Goal: Task Accomplishment & Management: Use online tool/utility

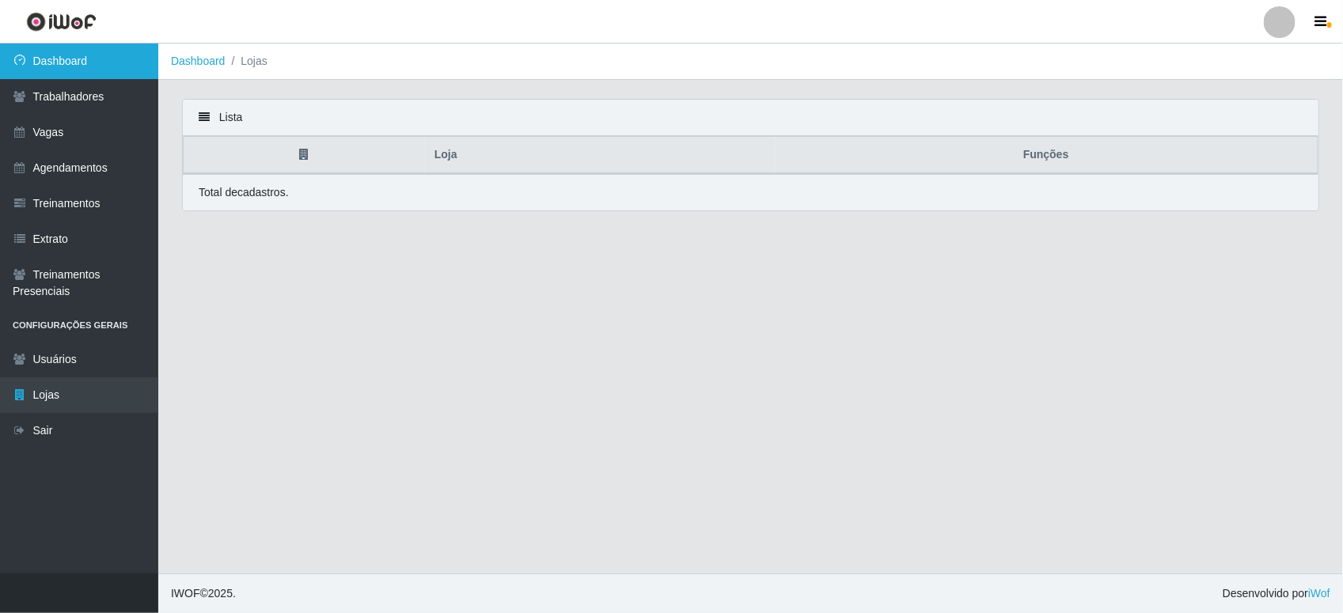
click at [112, 54] on link "Dashboard" at bounding box center [79, 62] width 158 height 36
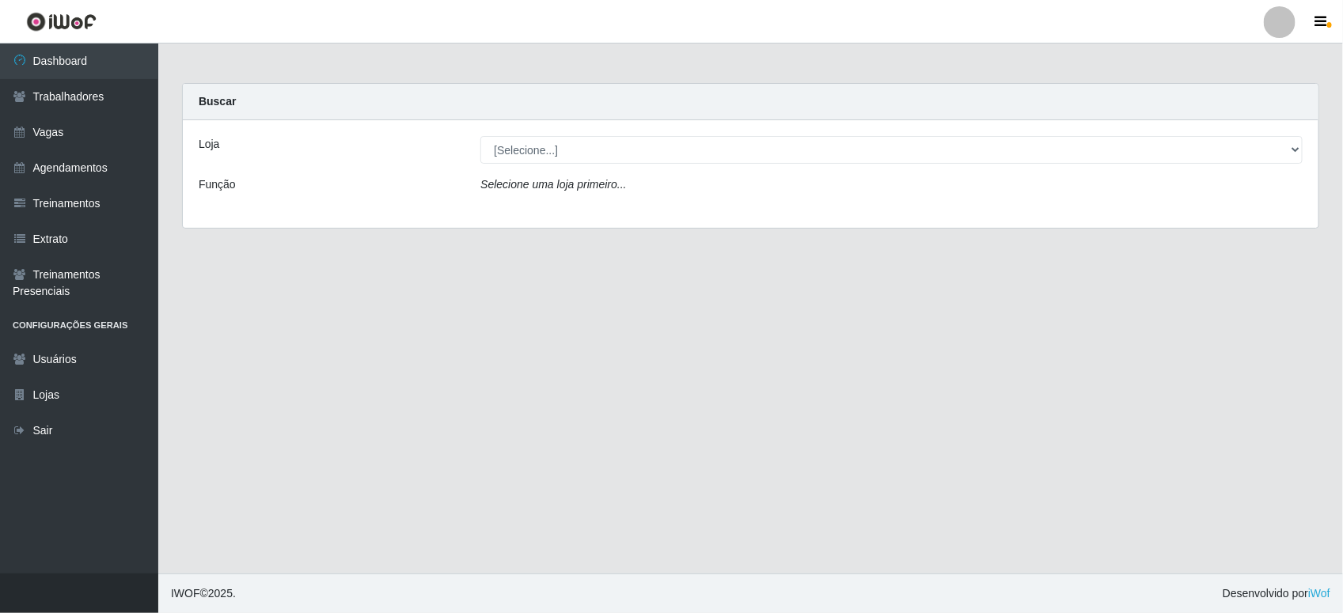
click at [816, 164] on div "Loja [Selecione...] Bemais Supermercados - B11 Manaíra Função Selecione uma loj…" at bounding box center [750, 174] width 1135 height 108
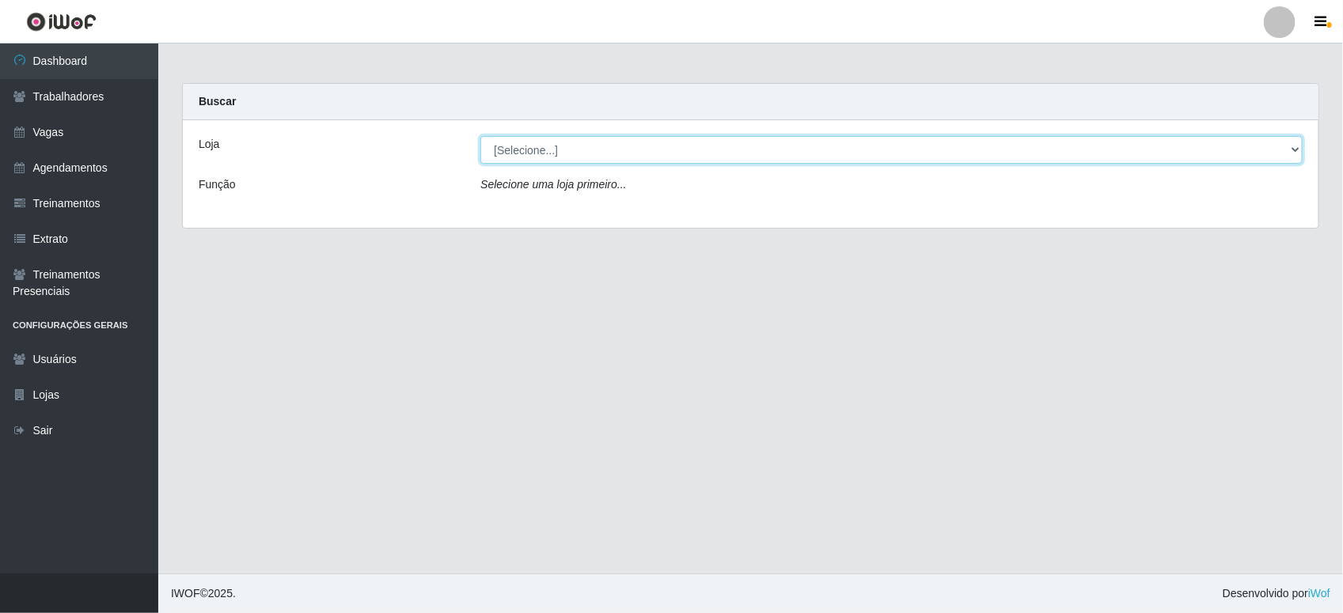
drag, startPoint x: 813, startPoint y: 153, endPoint x: 800, endPoint y: 226, distance: 74.8
click at [813, 153] on select "[Selecione...] Bemais Supermercados - B11 Manaíra" at bounding box center [891, 150] width 822 height 28
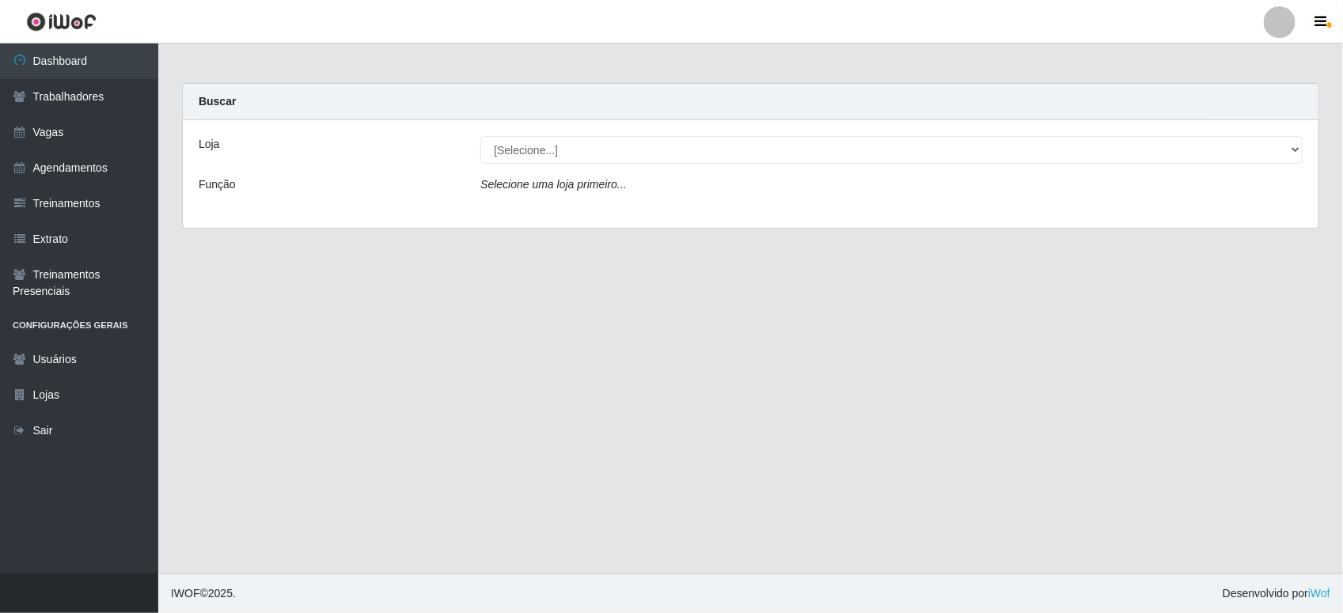
click at [787, 218] on div "Loja [Selecione...] Bemais Supermercados - B11 Manaíra Função Selecione uma loj…" at bounding box center [750, 174] width 1135 height 108
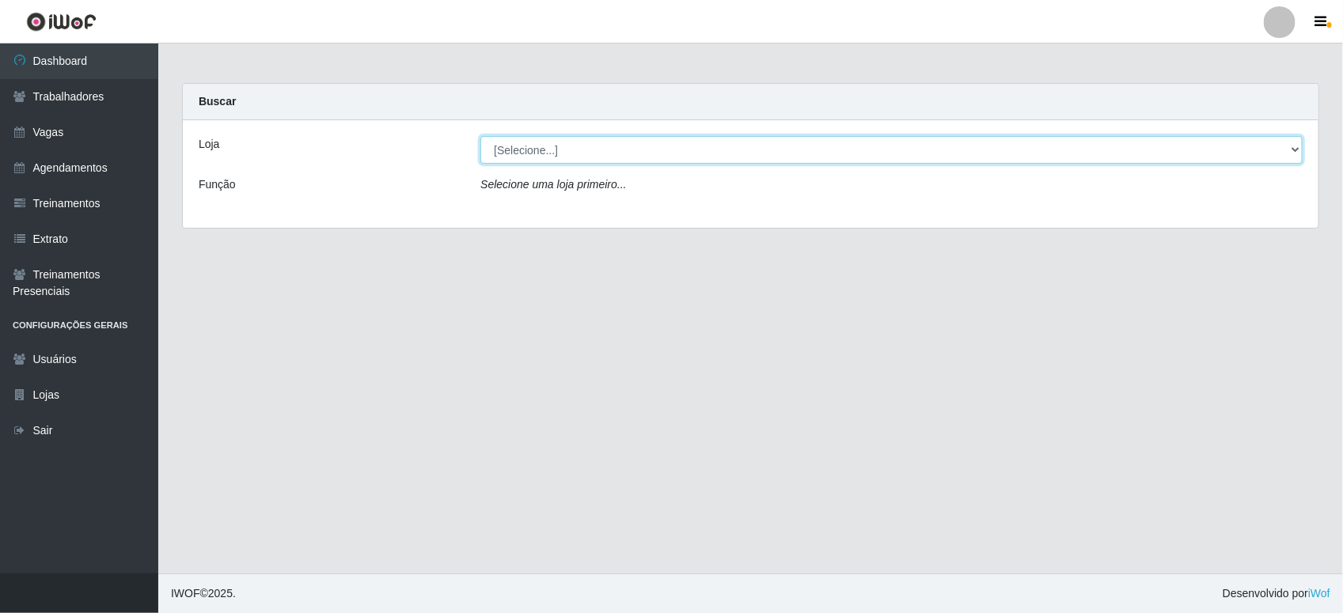
click at [783, 147] on select "[Selecione...] Bemais Supermercados - B11 Manaíra" at bounding box center [891, 150] width 822 height 28
select select "409"
click at [480, 136] on select "[Selecione...] Bemais Supermercados - B11 Manaíra" at bounding box center [891, 150] width 822 height 28
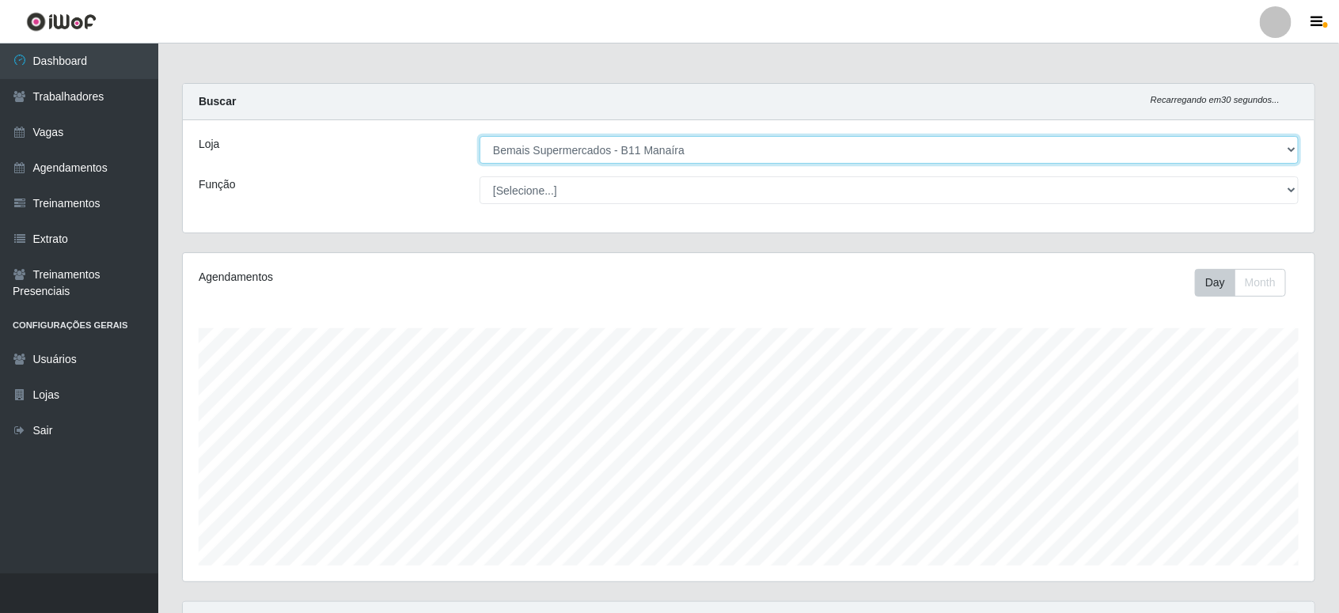
scroll to position [329, 1131]
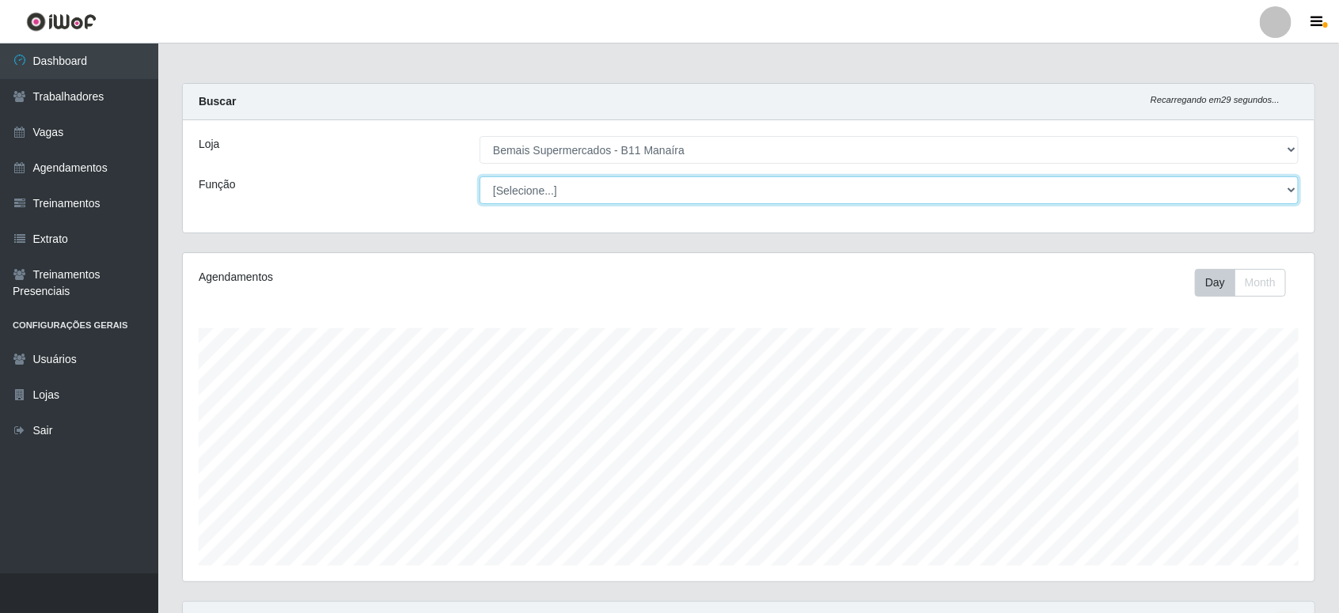
click at [681, 178] on select "[Selecione...] ASG ASG + ASG ++ Auxiliar de Estacionamento Auxiliar de Estacion…" at bounding box center [888, 190] width 819 height 28
click at [479, 176] on select "[Selecione...] ASG ASG + ASG ++ Auxiliar de Estacionamento Auxiliar de Estacion…" at bounding box center [888, 190] width 819 height 28
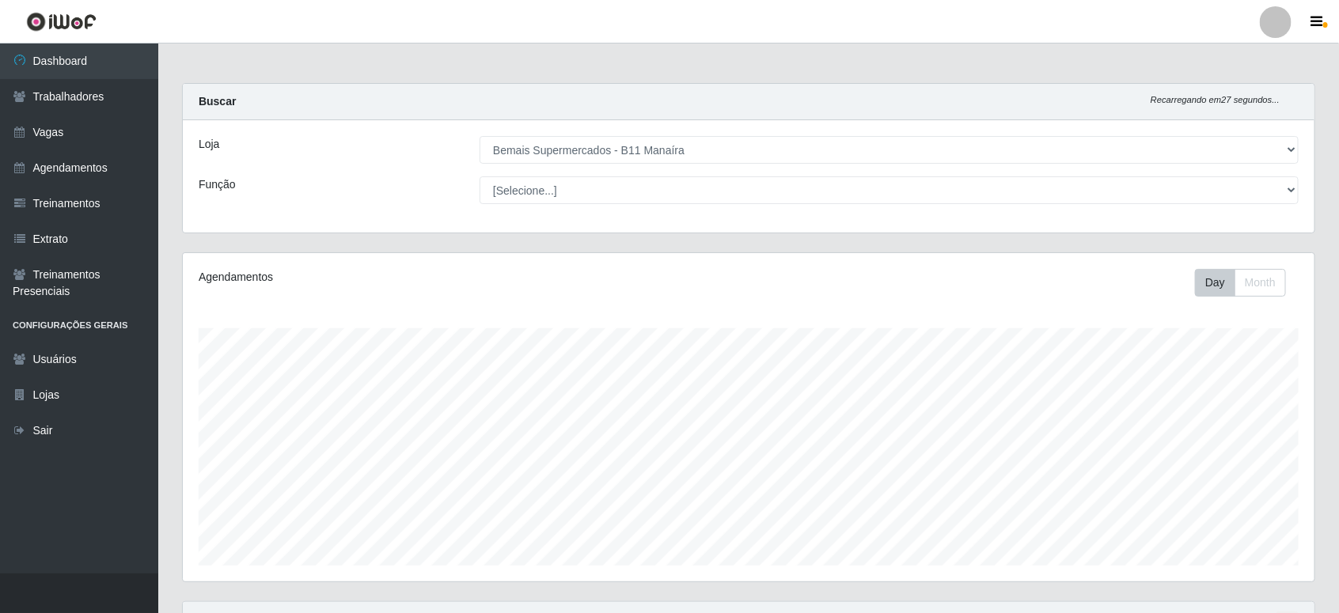
click at [445, 170] on div "Loja [Selecione...] Bemais Supermercados - B11 Manaíra Função [Selecione...] AS…" at bounding box center [748, 176] width 1131 height 112
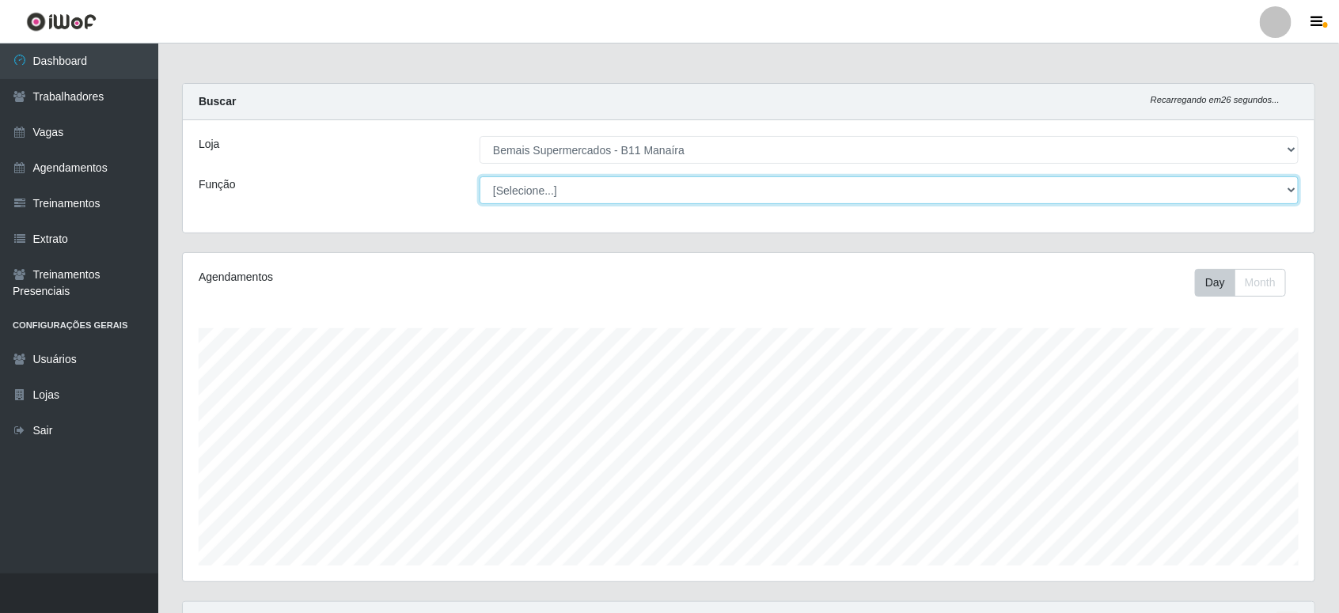
click at [526, 188] on select "[Selecione...] ASG ASG + ASG ++ Auxiliar de Estacionamento Auxiliar de Estacion…" at bounding box center [888, 190] width 819 height 28
click at [479, 176] on select "[Selecione...] ASG ASG + ASG ++ Auxiliar de Estacionamento Auxiliar de Estacion…" at bounding box center [888, 190] width 819 height 28
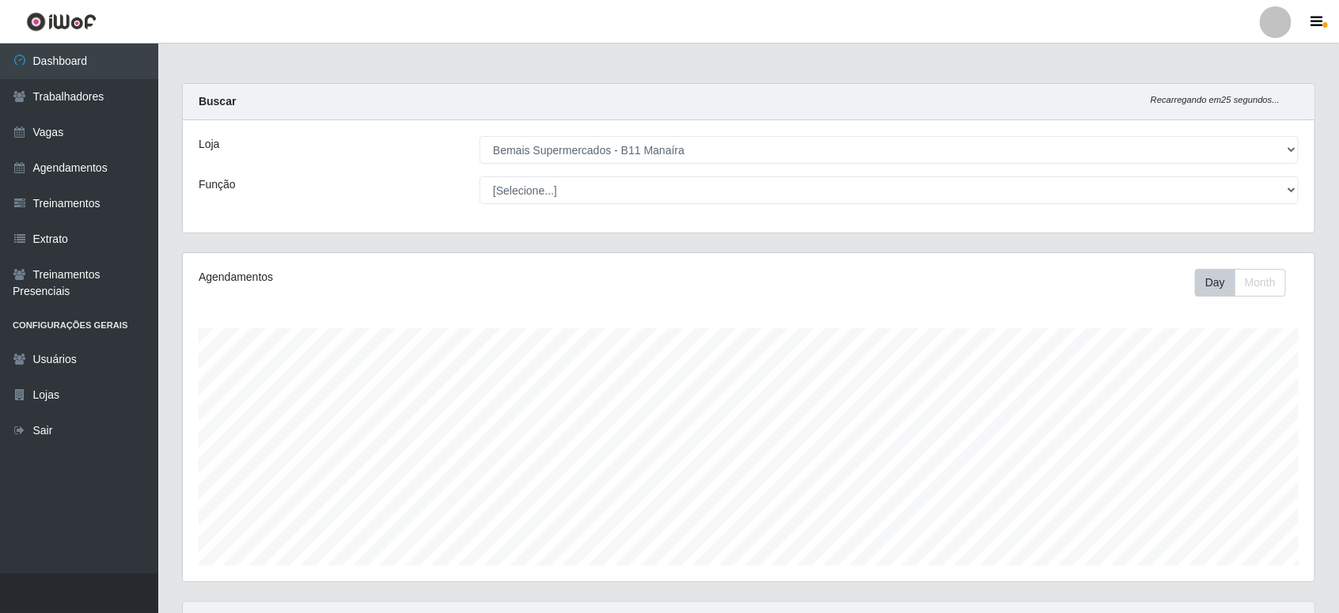
click at [580, 206] on div "Loja [Selecione...] Bemais Supermercados - B11 Manaíra Função [Selecione...] AS…" at bounding box center [748, 176] width 1131 height 112
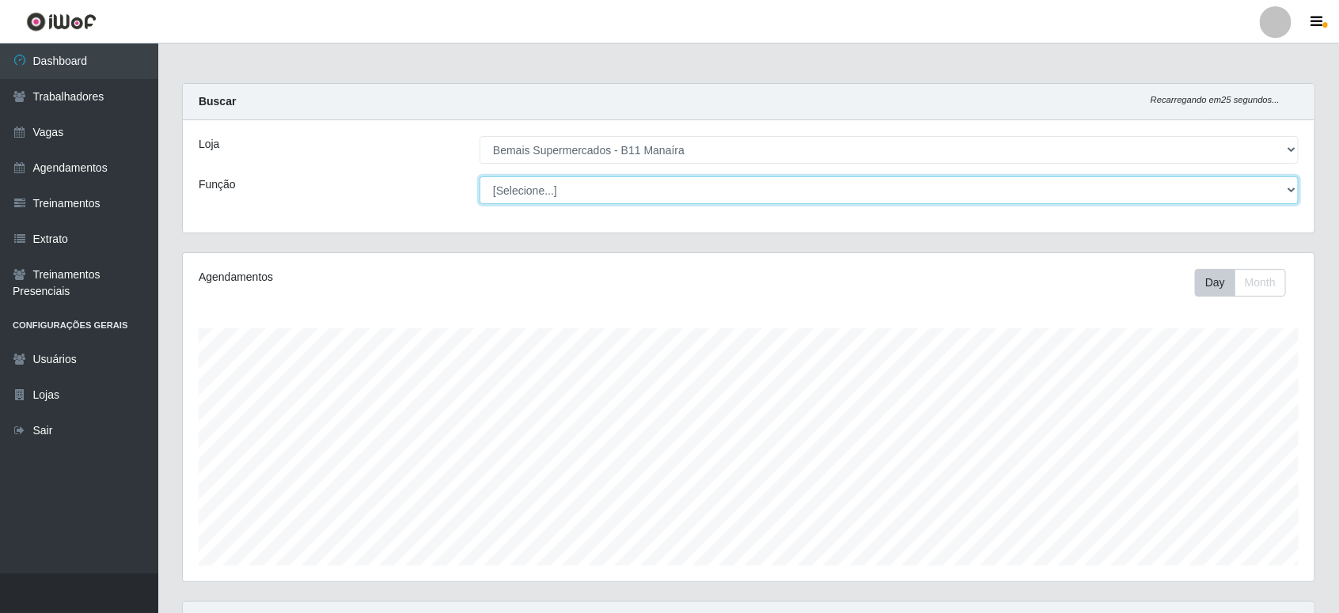
drag, startPoint x: 585, startPoint y: 194, endPoint x: 582, endPoint y: 204, distance: 10.8
click at [585, 194] on select "[Selecione...] ASG ASG + ASG ++ Auxiliar de Estacionamento Auxiliar de Estacion…" at bounding box center [888, 190] width 819 height 28
click at [479, 176] on select "[Selecione...] ASG ASG + ASG ++ Auxiliar de Estacionamento Auxiliar de Estacion…" at bounding box center [888, 190] width 819 height 28
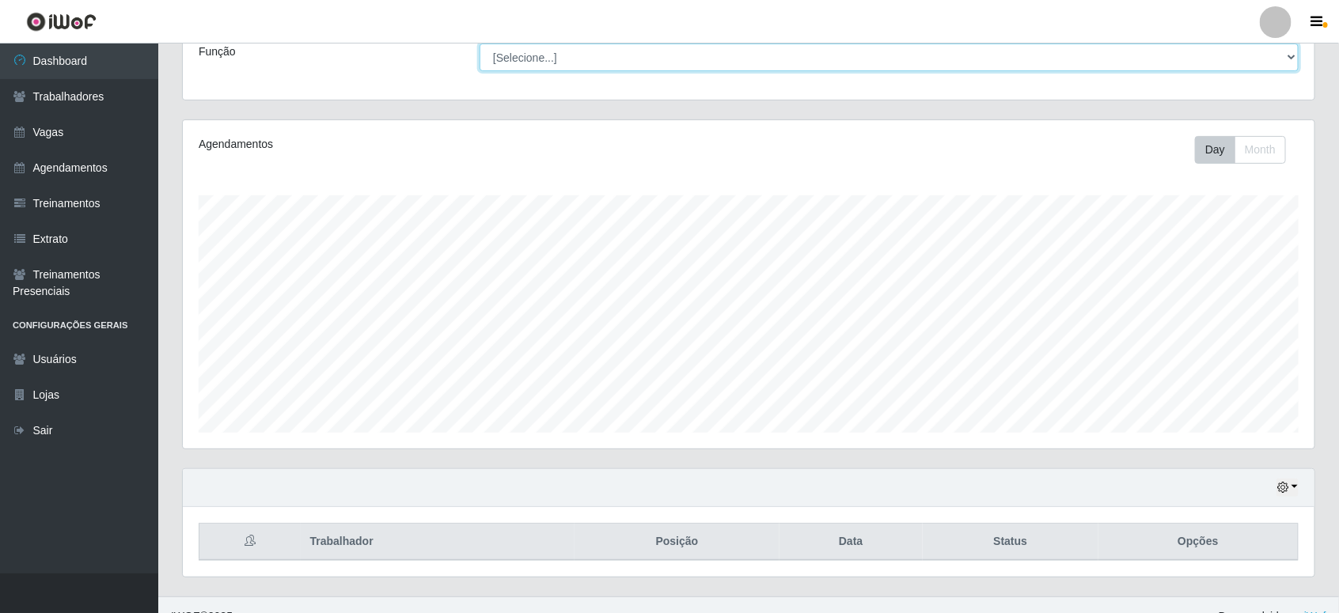
scroll to position [158, 0]
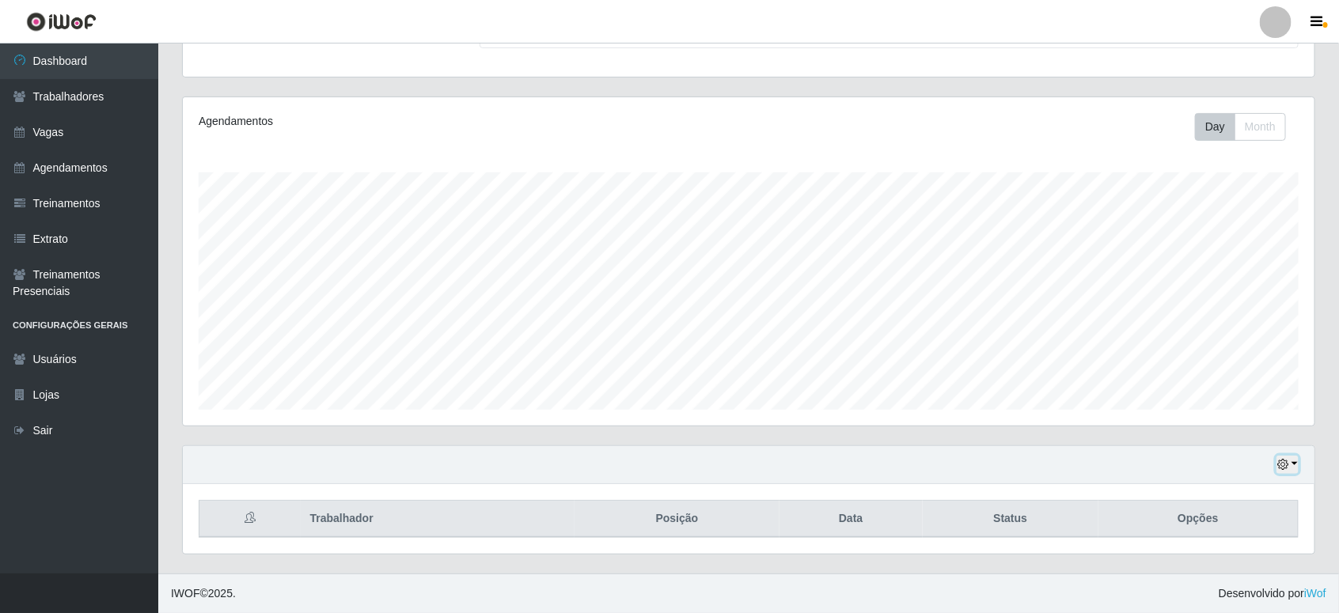
click at [1297, 456] on button "button" at bounding box center [1287, 465] width 22 height 18
click at [1240, 400] on button "1 Semana" at bounding box center [1234, 404] width 125 height 33
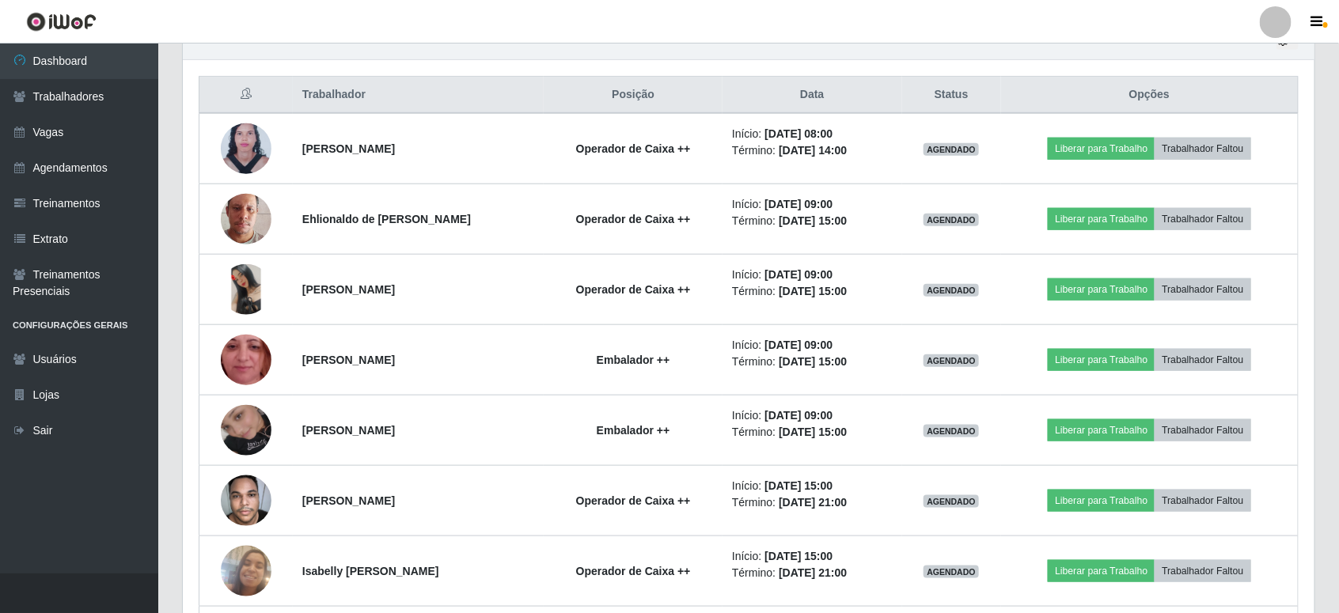
scroll to position [496, 0]
